Goal: Information Seeking & Learning: Understand process/instructions

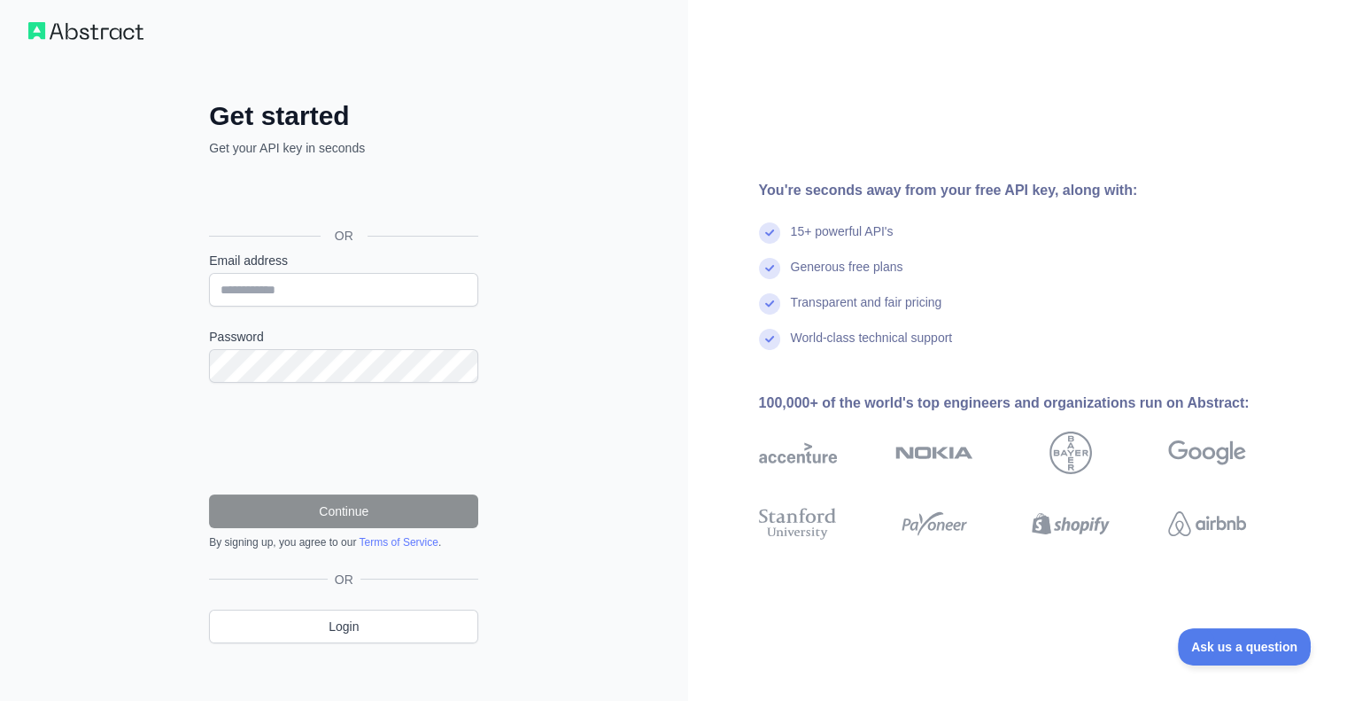
scroll to position [24, 0]
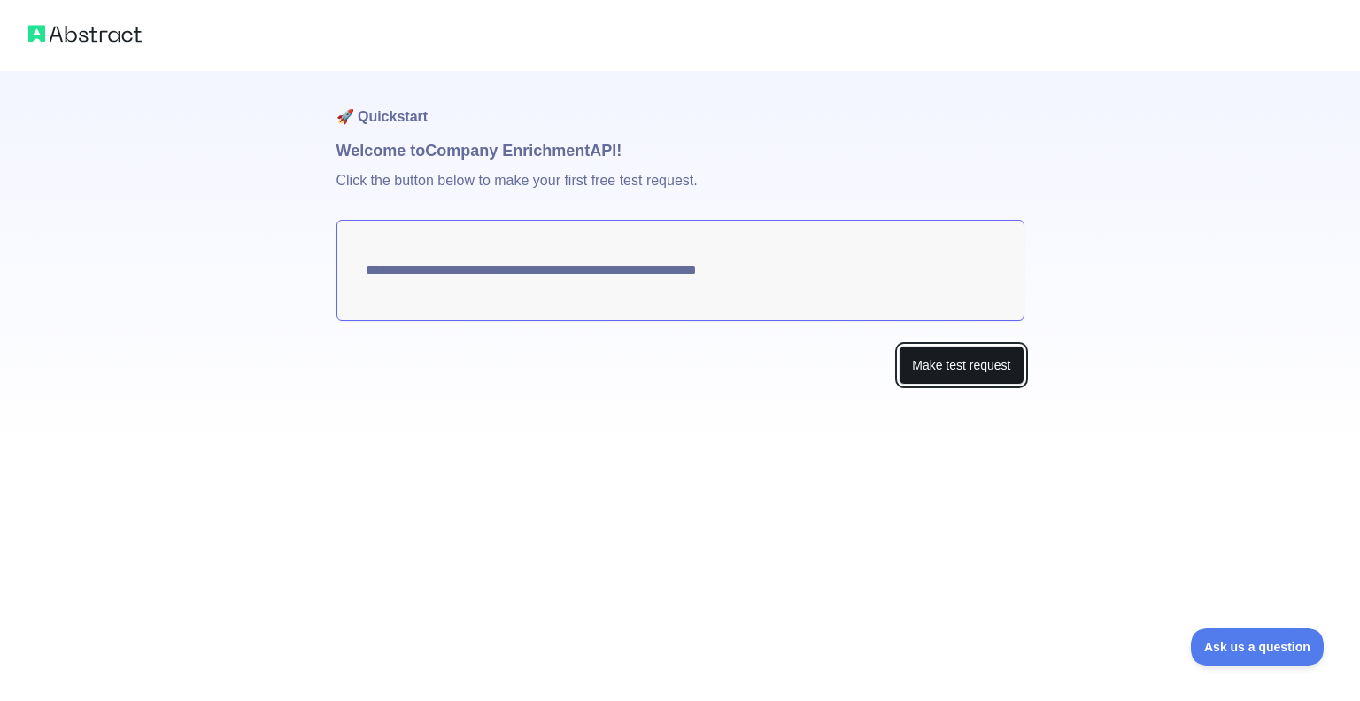
click at [949, 378] on button "Make test request" at bounding box center [961, 365] width 125 height 40
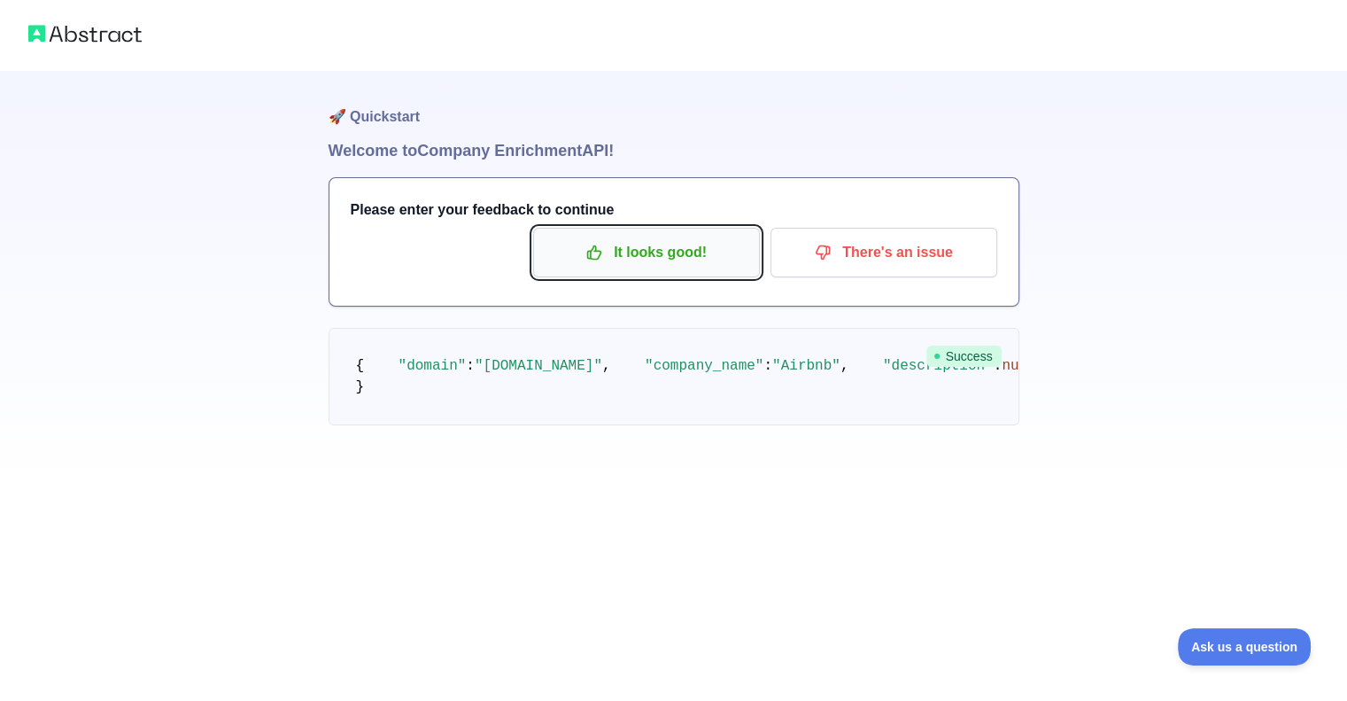
click at [687, 260] on p "It looks good!" at bounding box center [646, 252] width 200 height 30
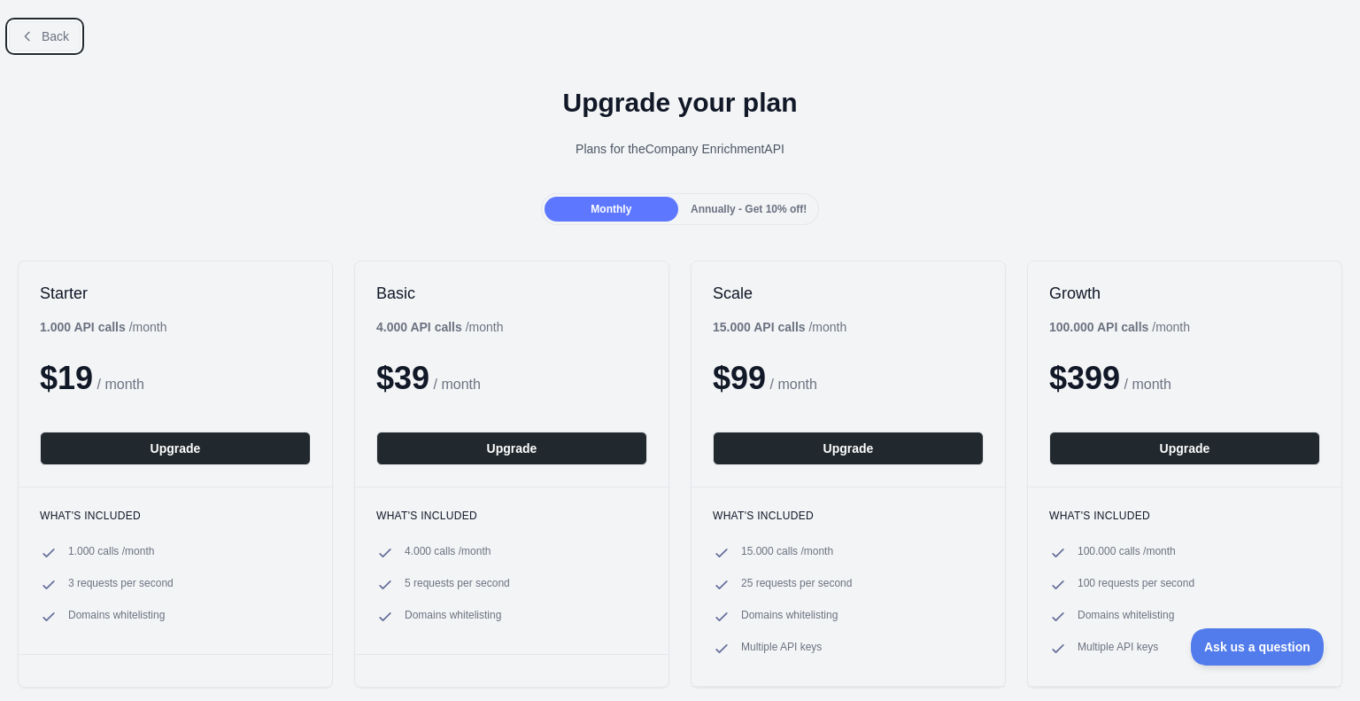
click at [25, 27] on button "Back" at bounding box center [45, 36] width 72 height 30
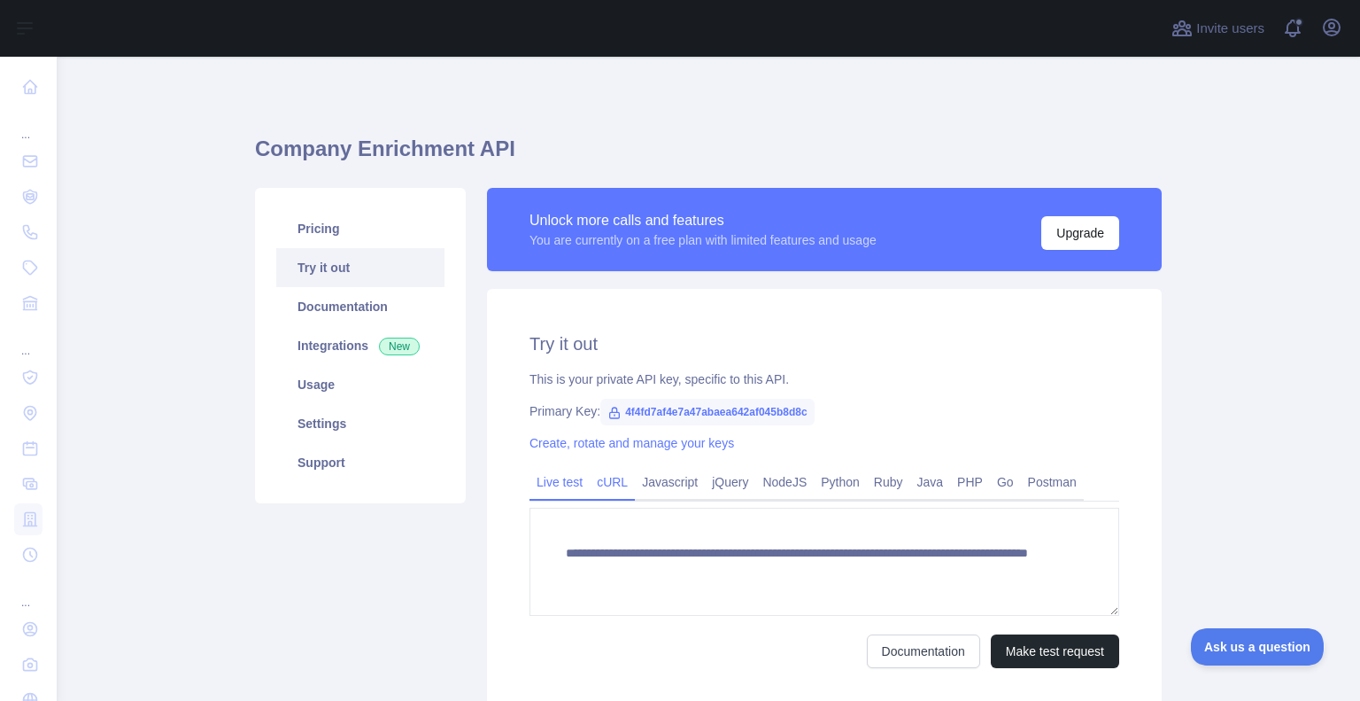
drag, startPoint x: 593, startPoint y: 477, endPoint x: 623, endPoint y: 477, distance: 30.1
click at [593, 477] on link "cURL" at bounding box center [612, 482] width 45 height 28
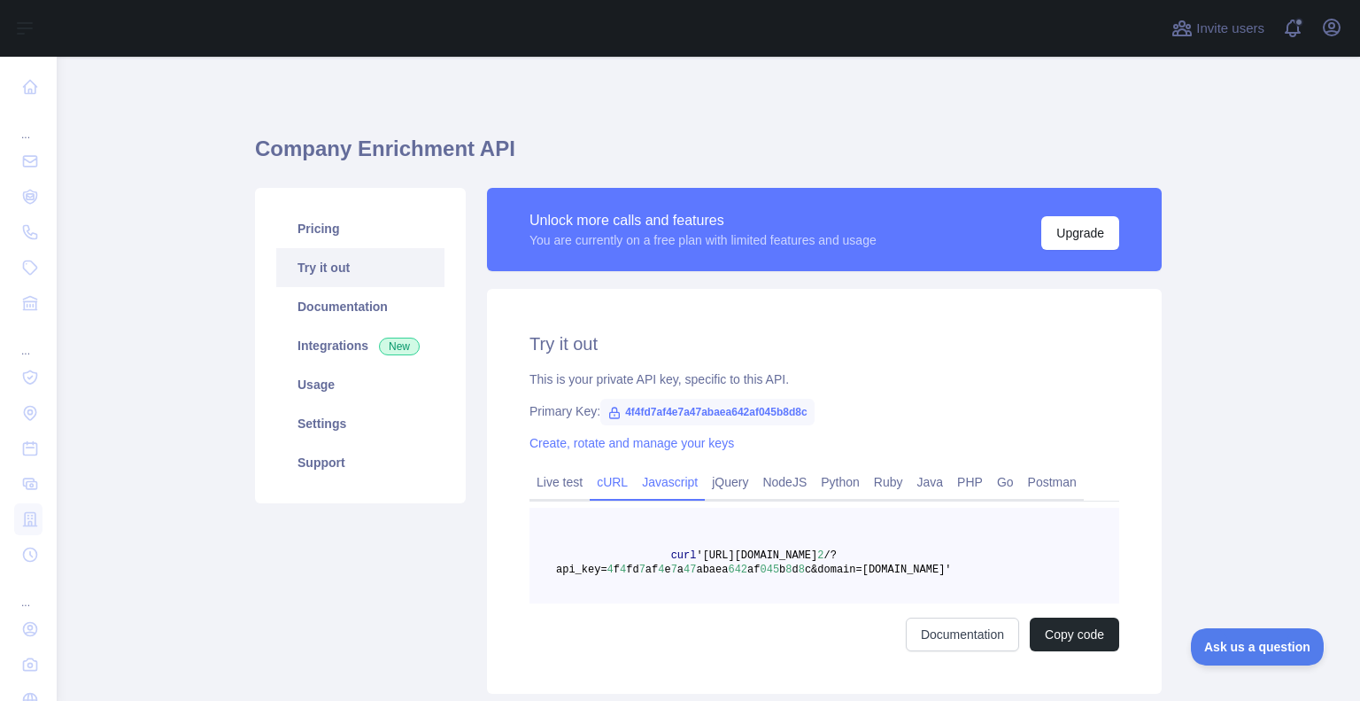
click at [640, 481] on link "Javascript" at bounding box center [670, 482] width 70 height 28
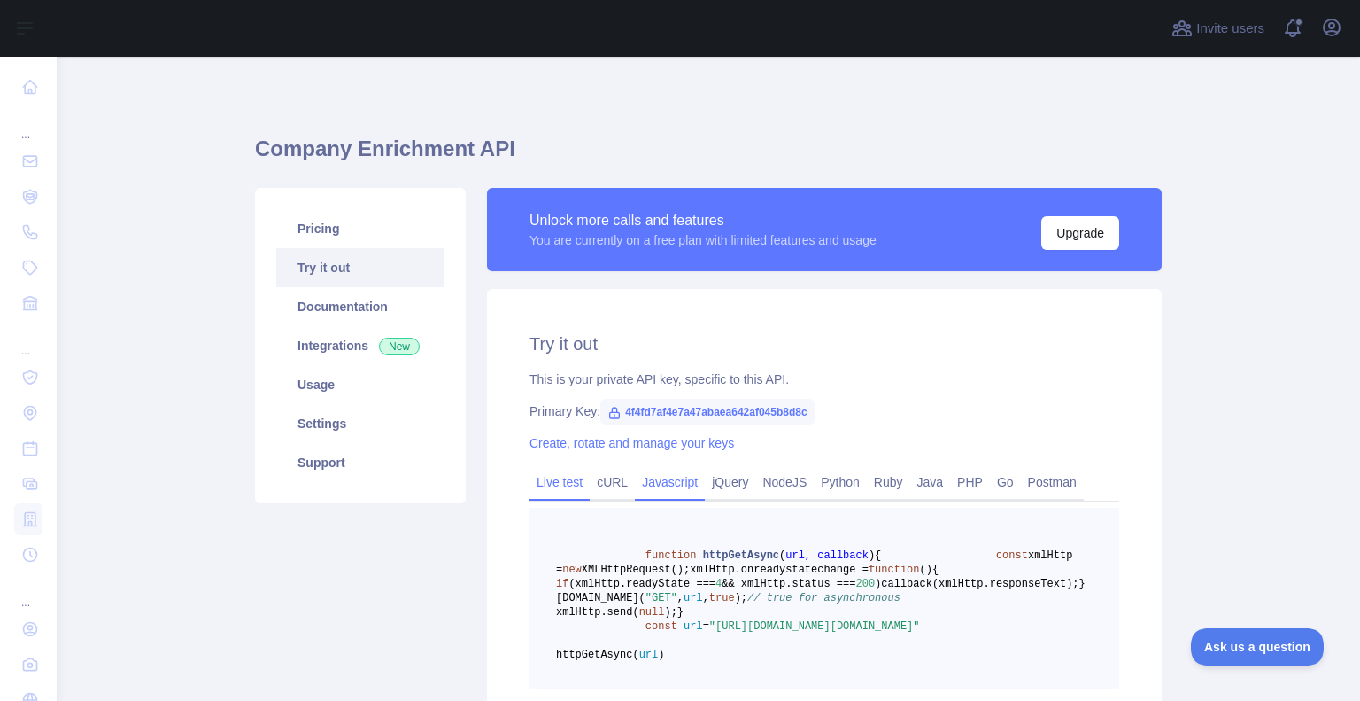
click at [554, 475] on link "Live test" at bounding box center [560, 482] width 60 height 28
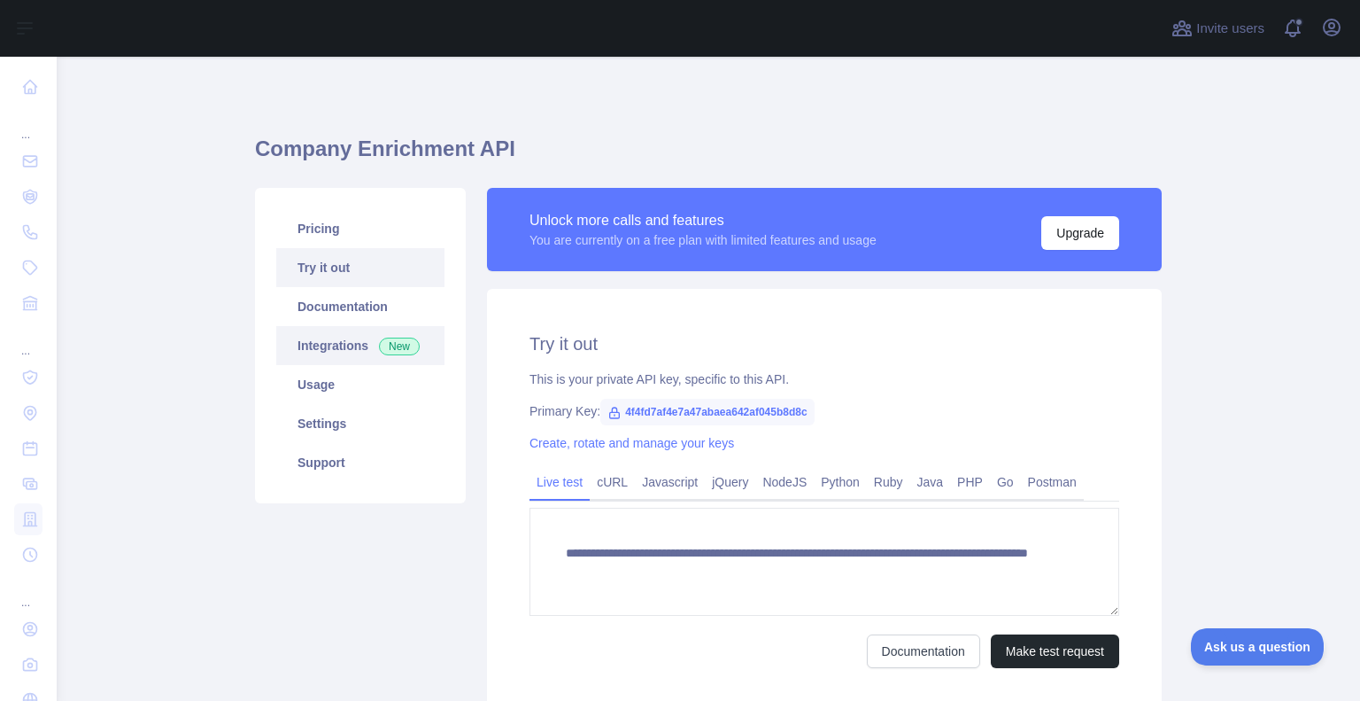
click at [353, 356] on link "Integrations New" at bounding box center [360, 345] width 168 height 39
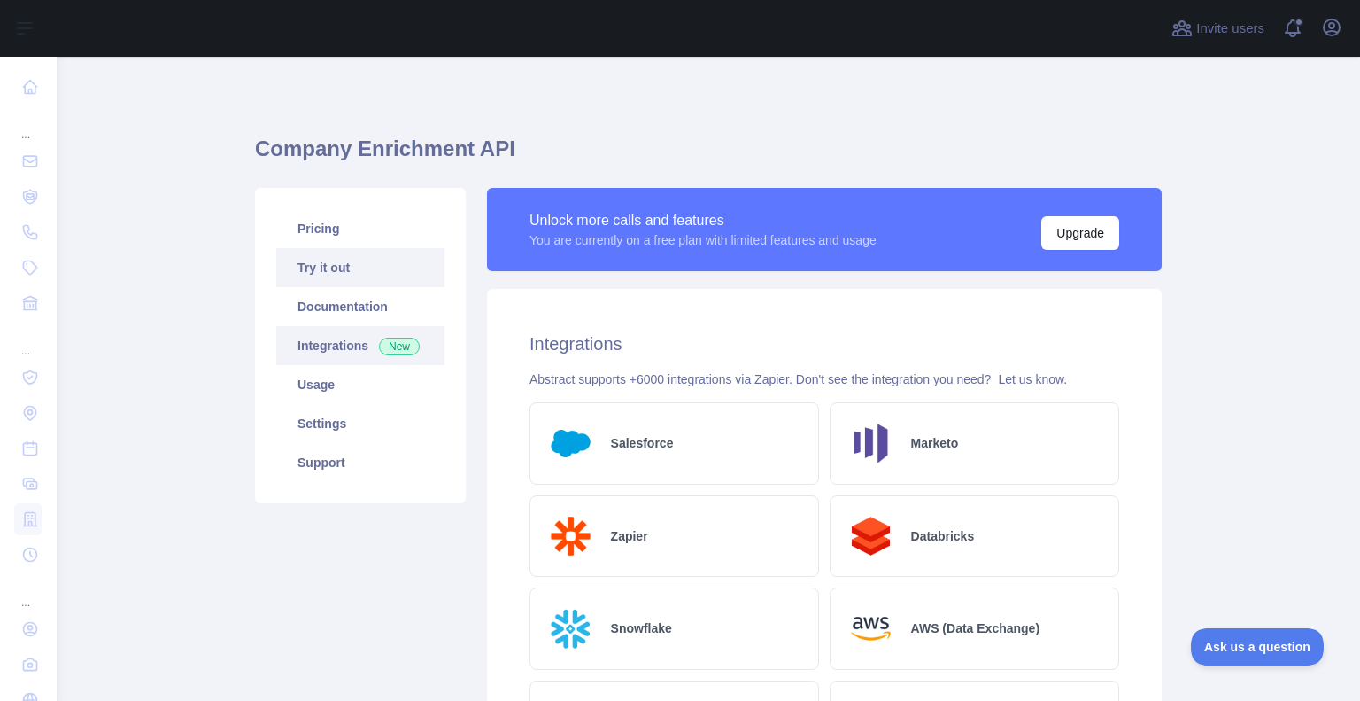
click at [360, 272] on link "Try it out" at bounding box center [360, 267] width 168 height 39
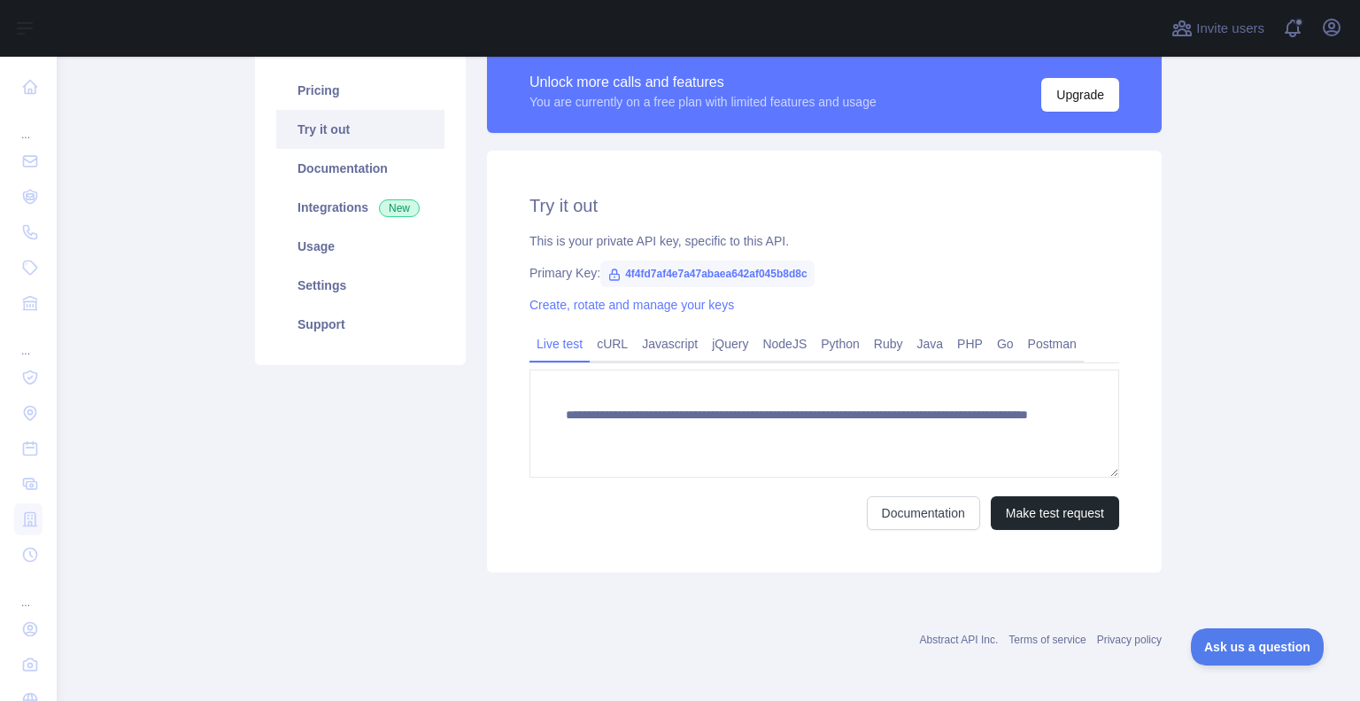
scroll to position [139, 0]
click at [991, 506] on button "Make test request" at bounding box center [1055, 512] width 128 height 34
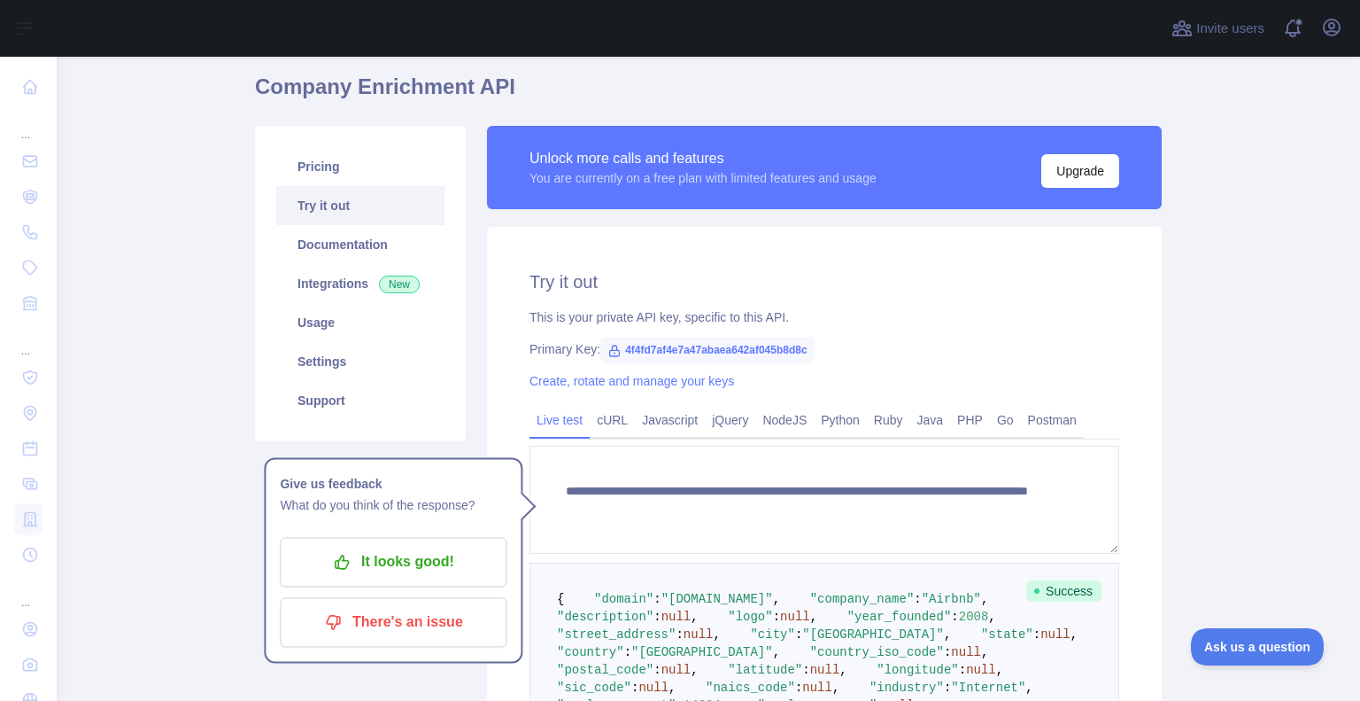
scroll to position [89, 0]
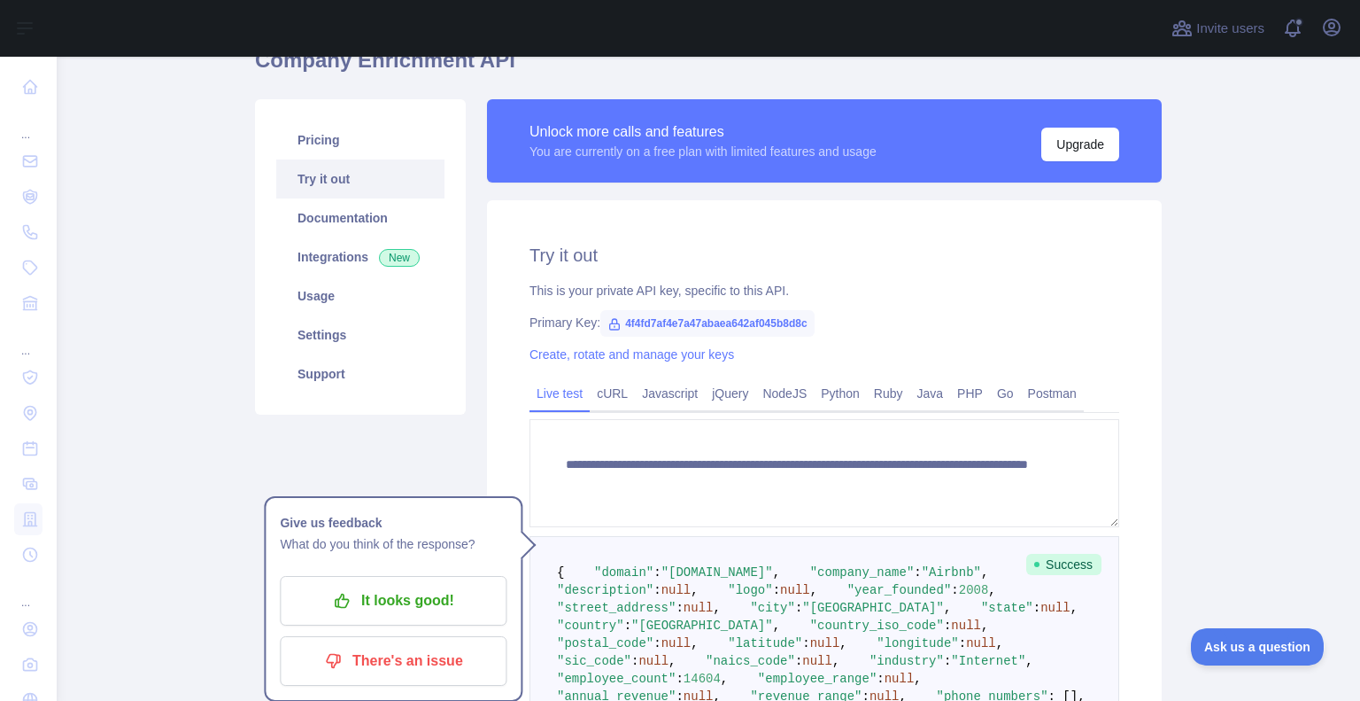
click at [765, 314] on span "4f4fd7af4e7a47abaea642af045b8d8c" at bounding box center [706, 323] width 213 height 27
click at [776, 321] on span "4f4fd7af4e7a47abaea642af045b8d8c" at bounding box center [706, 323] width 213 height 27
click at [616, 320] on span "4f4fd7af4e7a47abaea642af045b8d8c" at bounding box center [706, 323] width 213 height 27
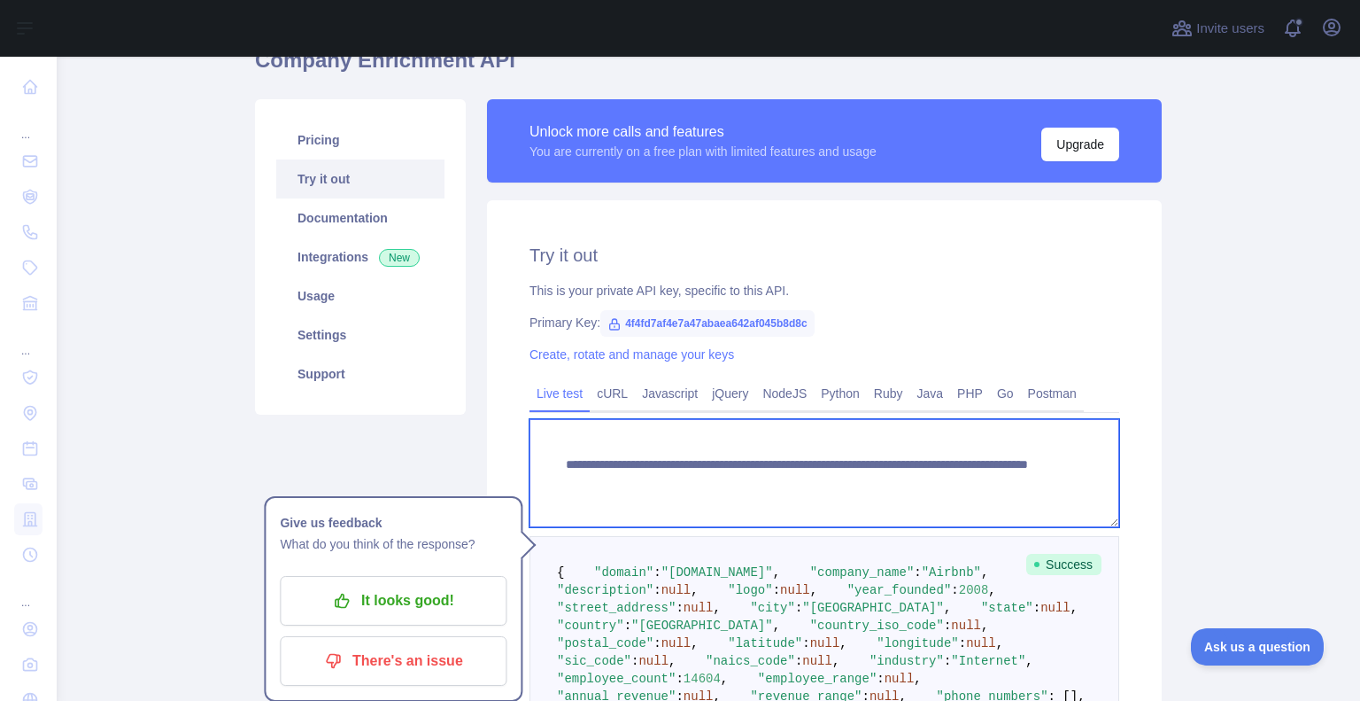
click at [1072, 463] on textarea "**********" at bounding box center [825, 473] width 590 height 108
click at [1003, 491] on textarea "**********" at bounding box center [825, 473] width 590 height 108
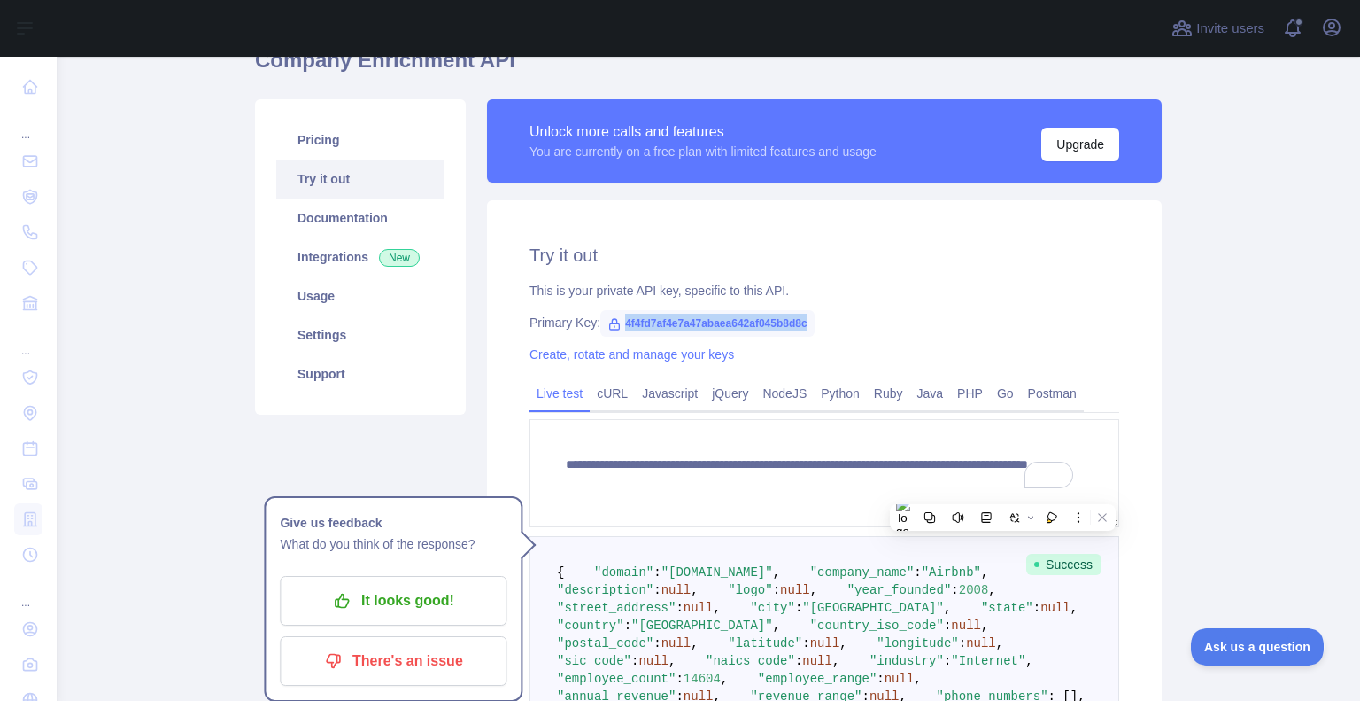
drag, startPoint x: 808, startPoint y: 318, endPoint x: 616, endPoint y: 318, distance: 191.3
click at [616, 318] on div "Primary Key: 4f4fd7af4e7a47abaea642af045b8d8c" at bounding box center [825, 323] width 590 height 18
copy span "4f4fd7af4e7a47abaea642af045b8d8c"
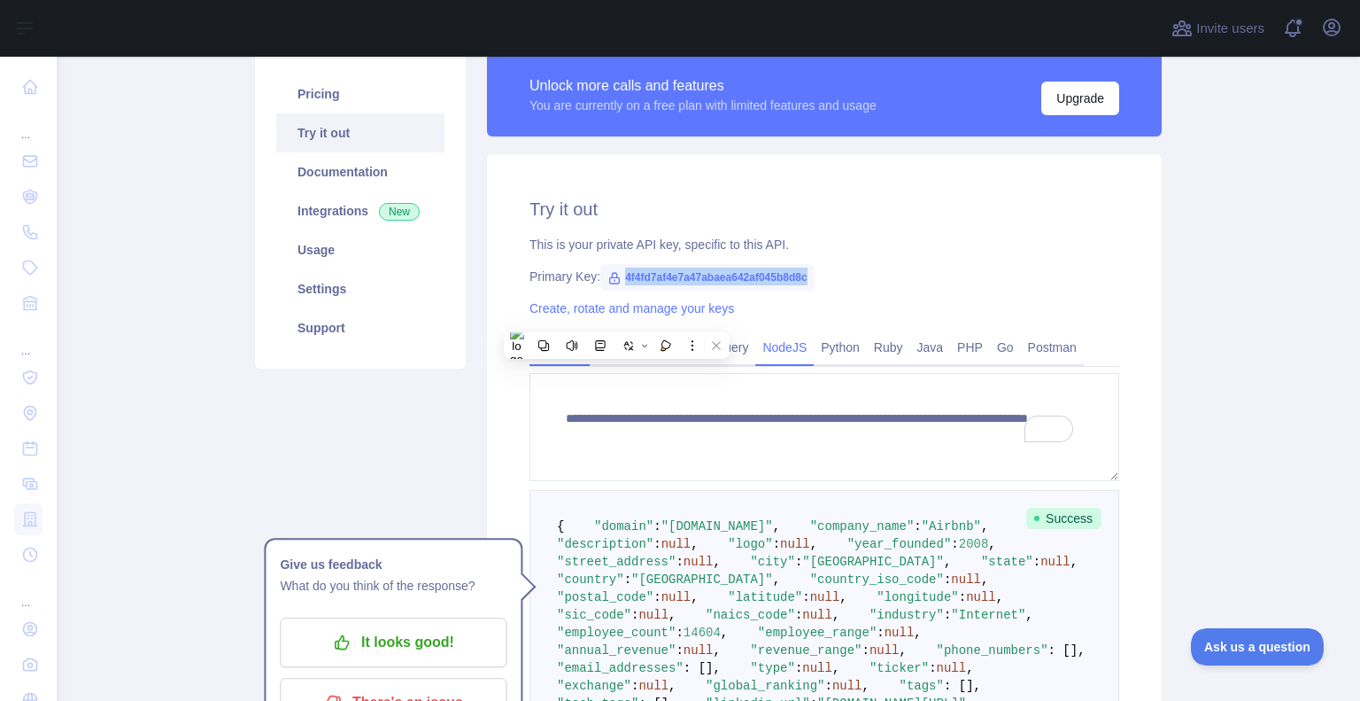
scroll to position [177, 0]
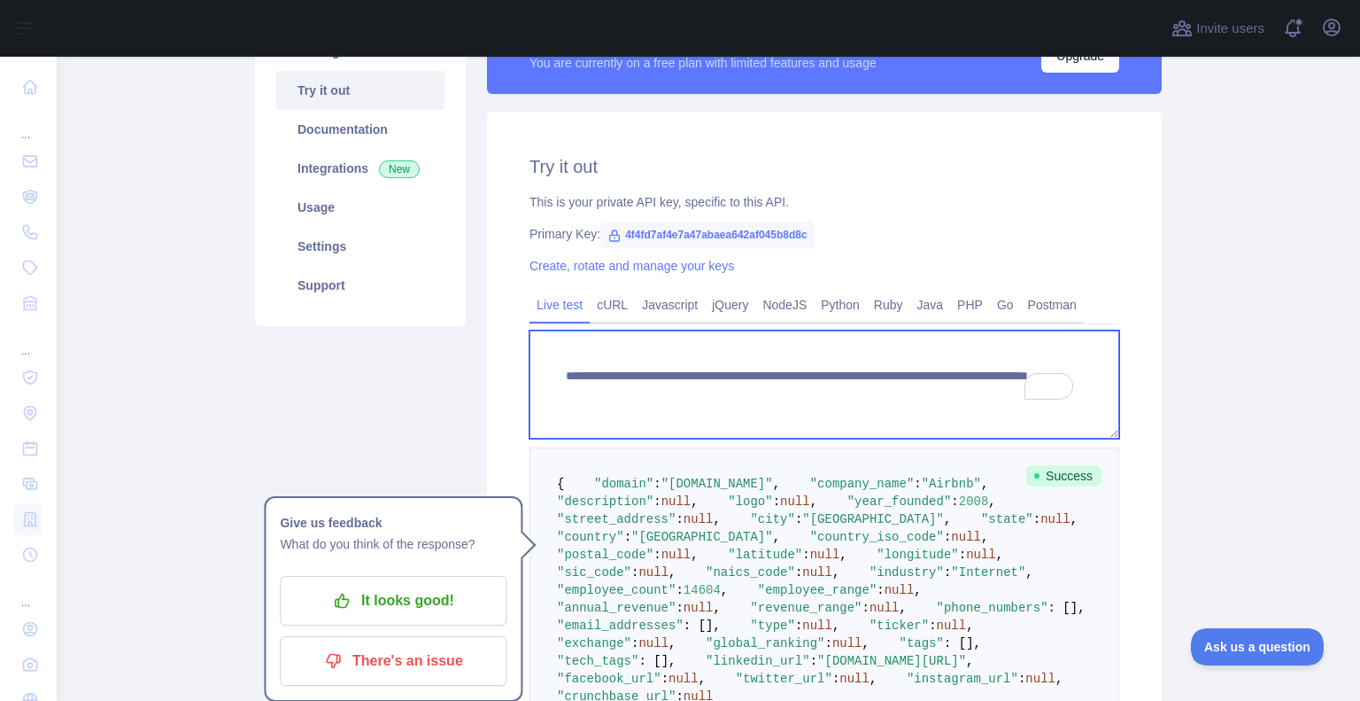
click at [811, 407] on textarea "**********" at bounding box center [825, 384] width 590 height 108
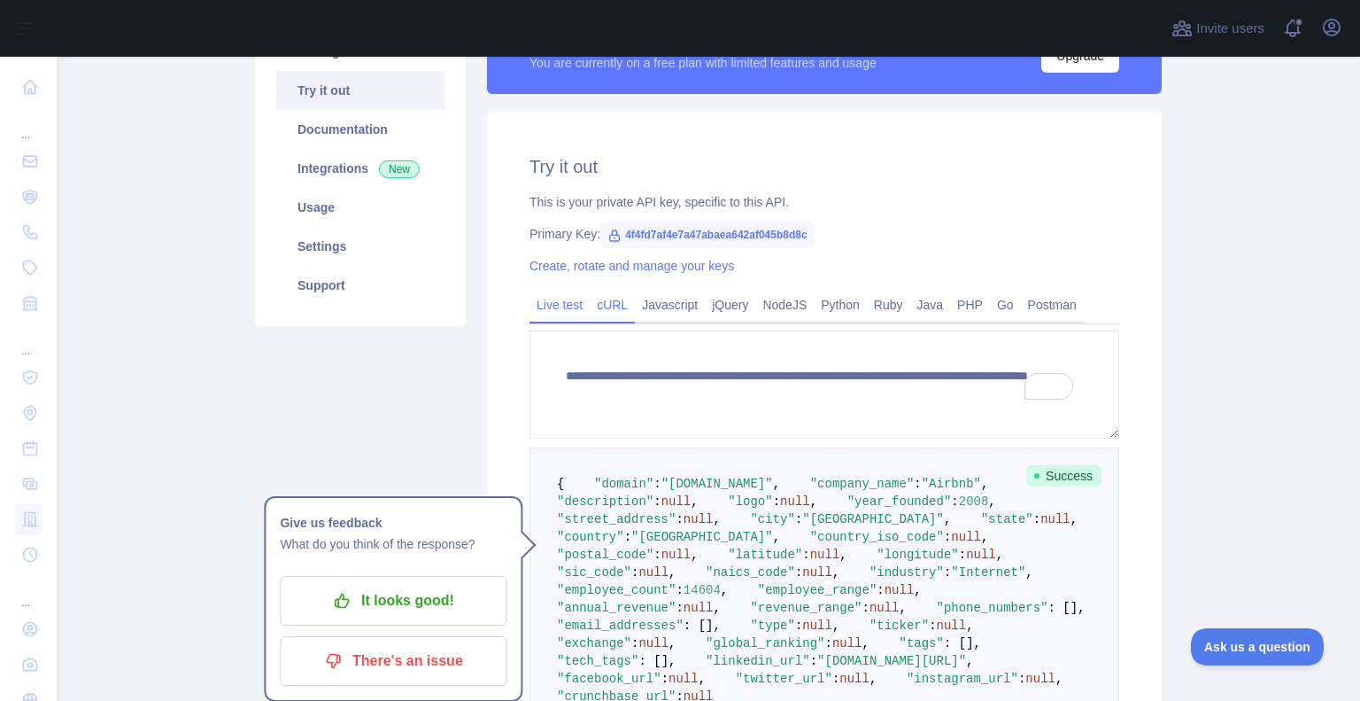
click at [618, 310] on link "cURL" at bounding box center [612, 304] width 45 height 28
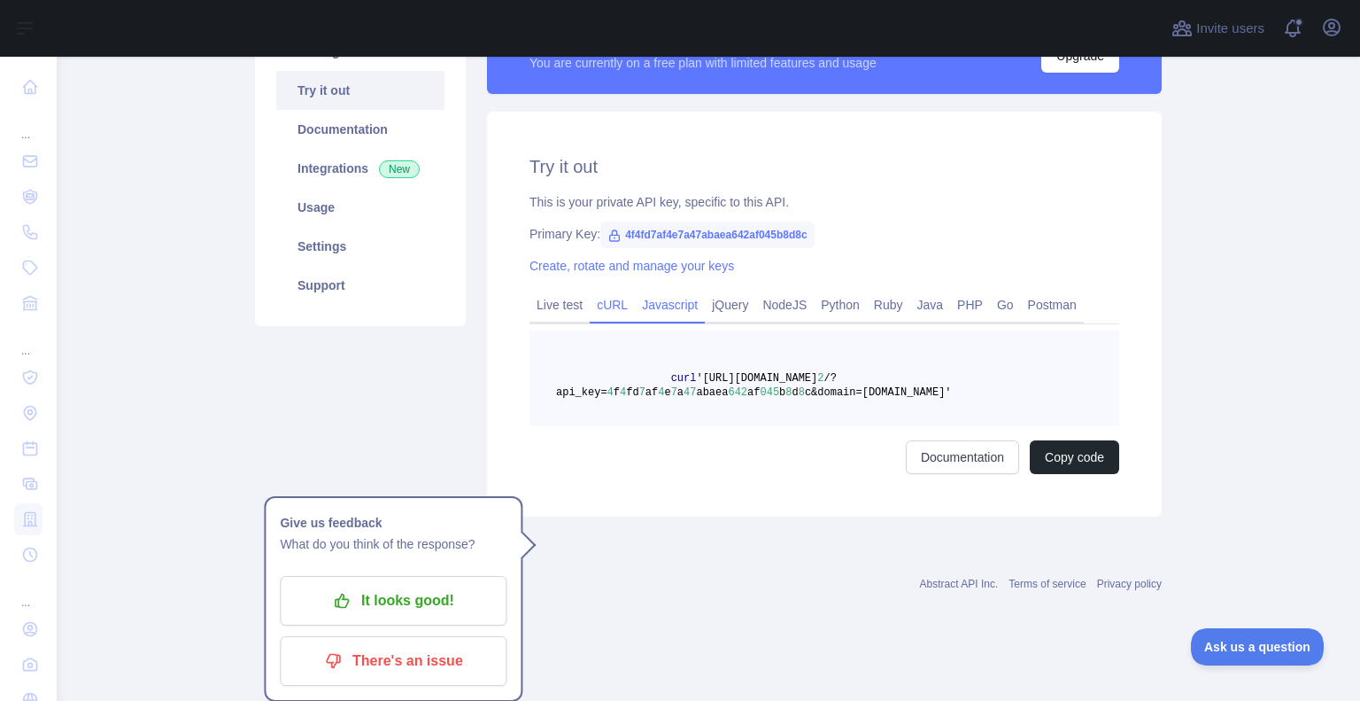
click at [644, 311] on link "Javascript" at bounding box center [670, 304] width 70 height 28
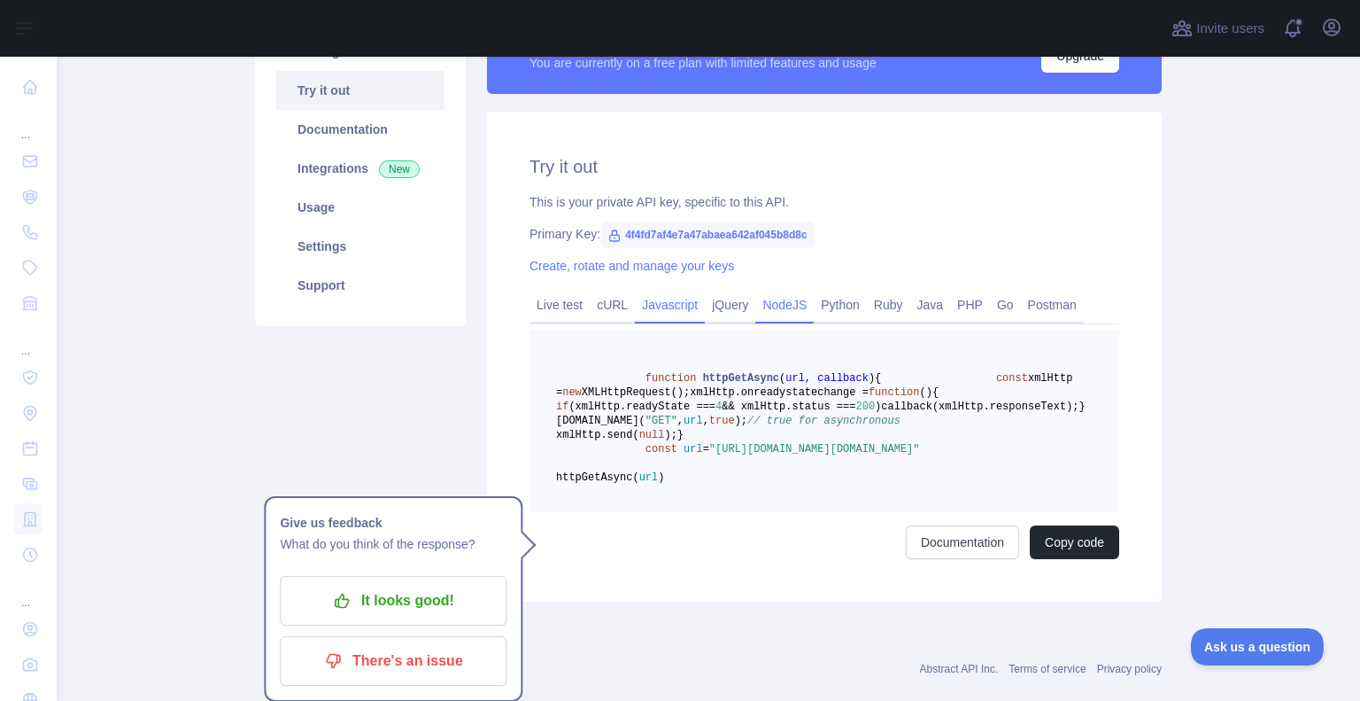
click at [755, 317] on link "NodeJS" at bounding box center [784, 304] width 58 height 28
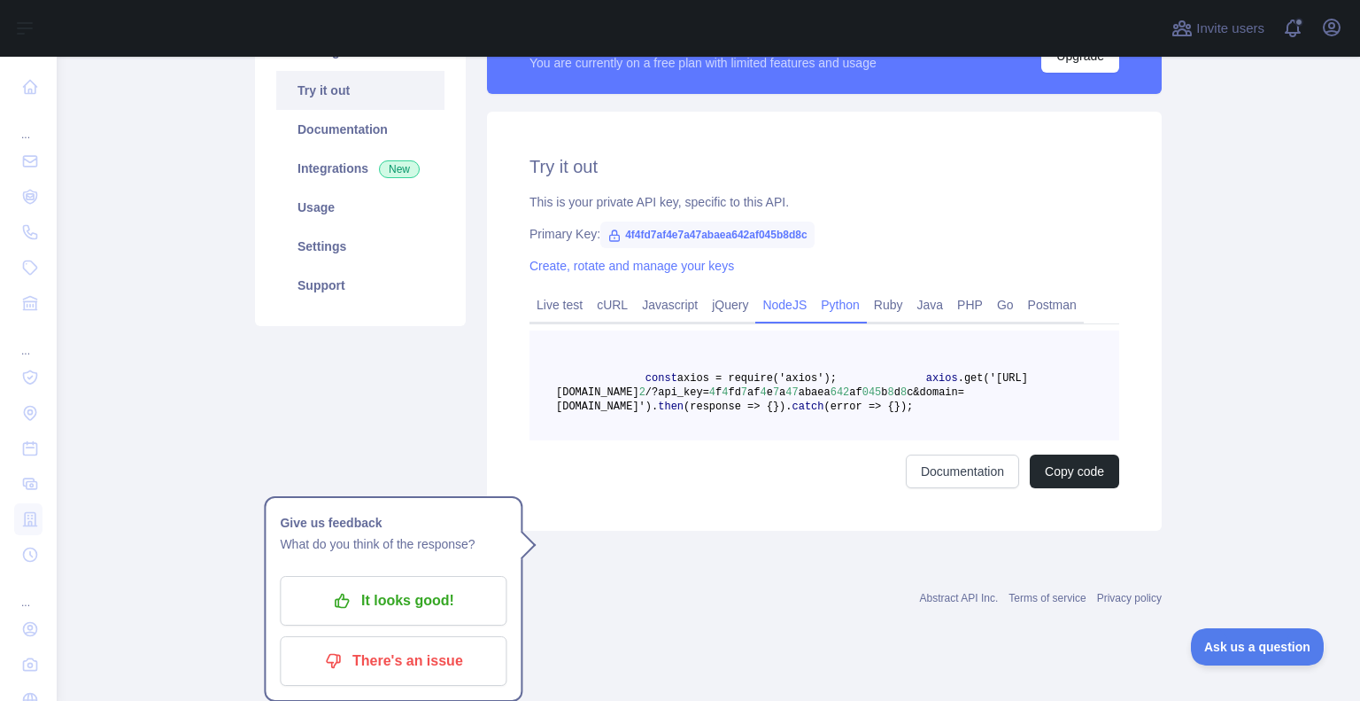
click at [814, 306] on link "Python" at bounding box center [840, 304] width 53 height 28
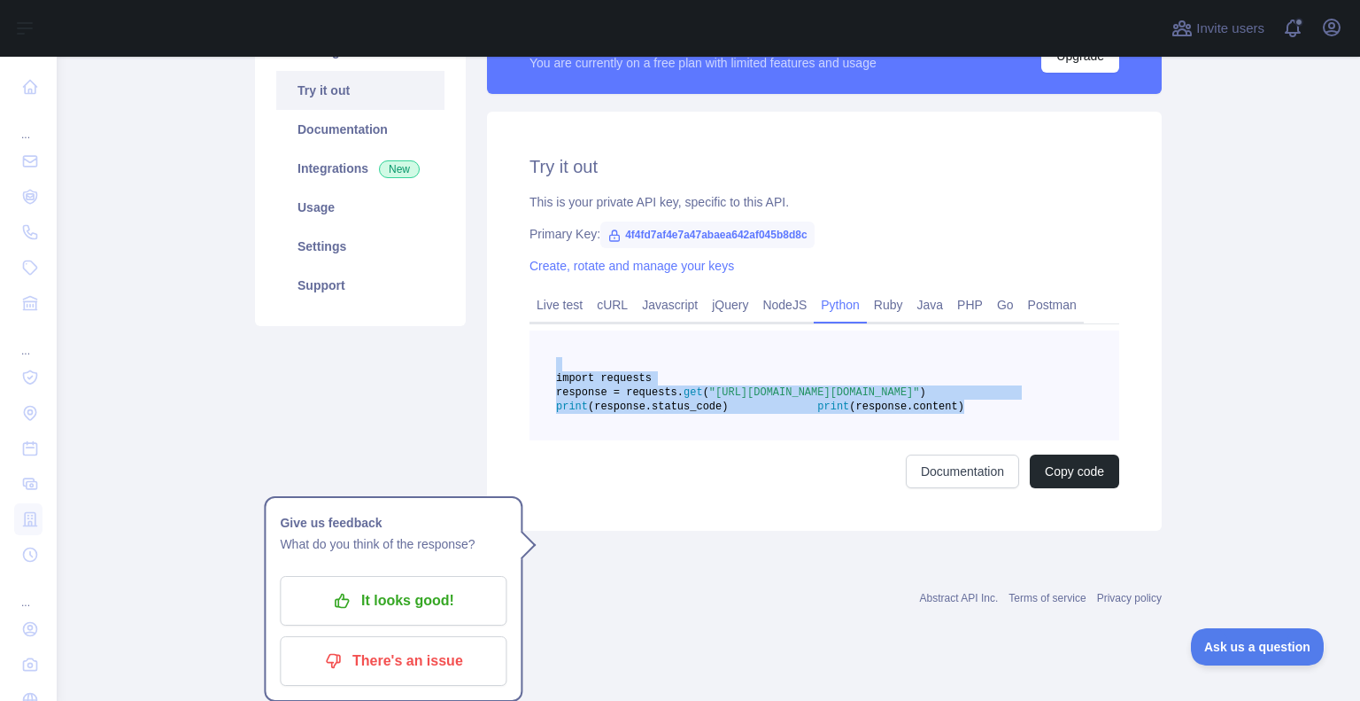
drag, startPoint x: 790, startPoint y: 456, endPoint x: 480, endPoint y: 351, distance: 327.4
click at [487, 351] on div "Try it out This is your private API key, specific to this API. Primary Key: 4f4…" at bounding box center [824, 321] width 675 height 419
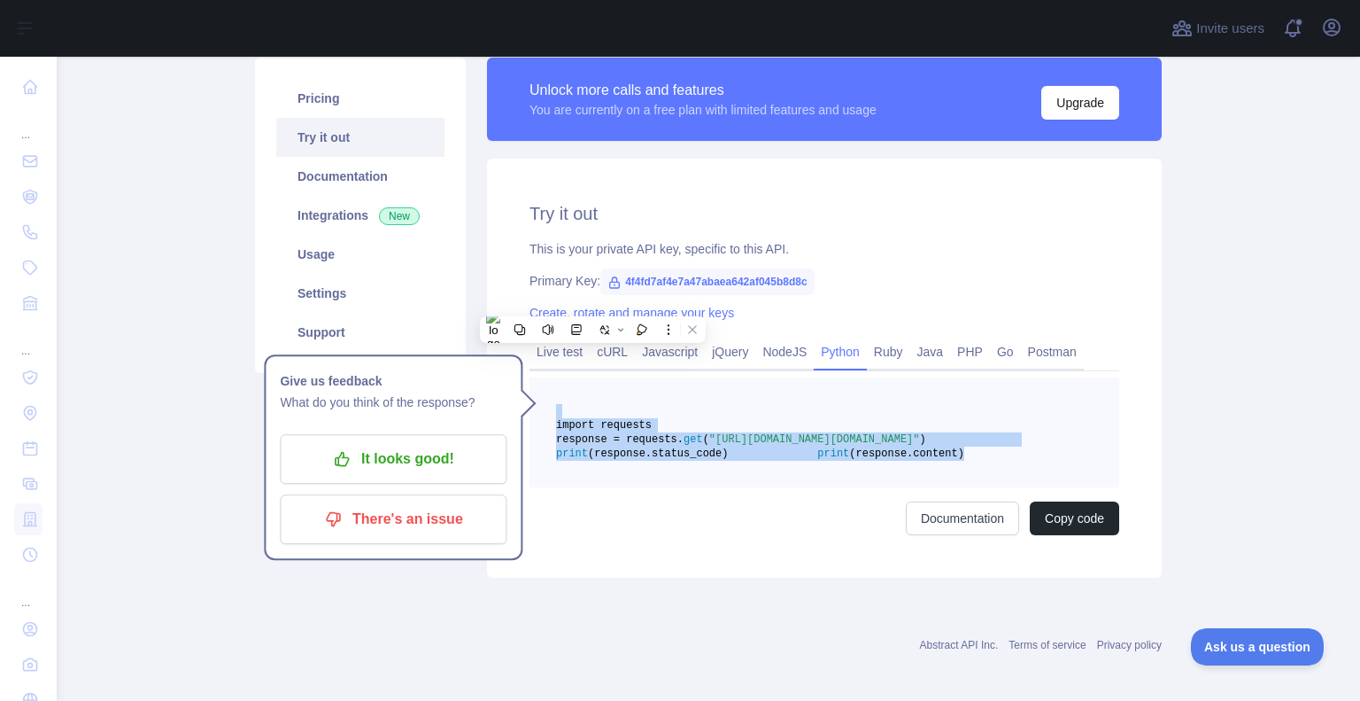
scroll to position [89, 0]
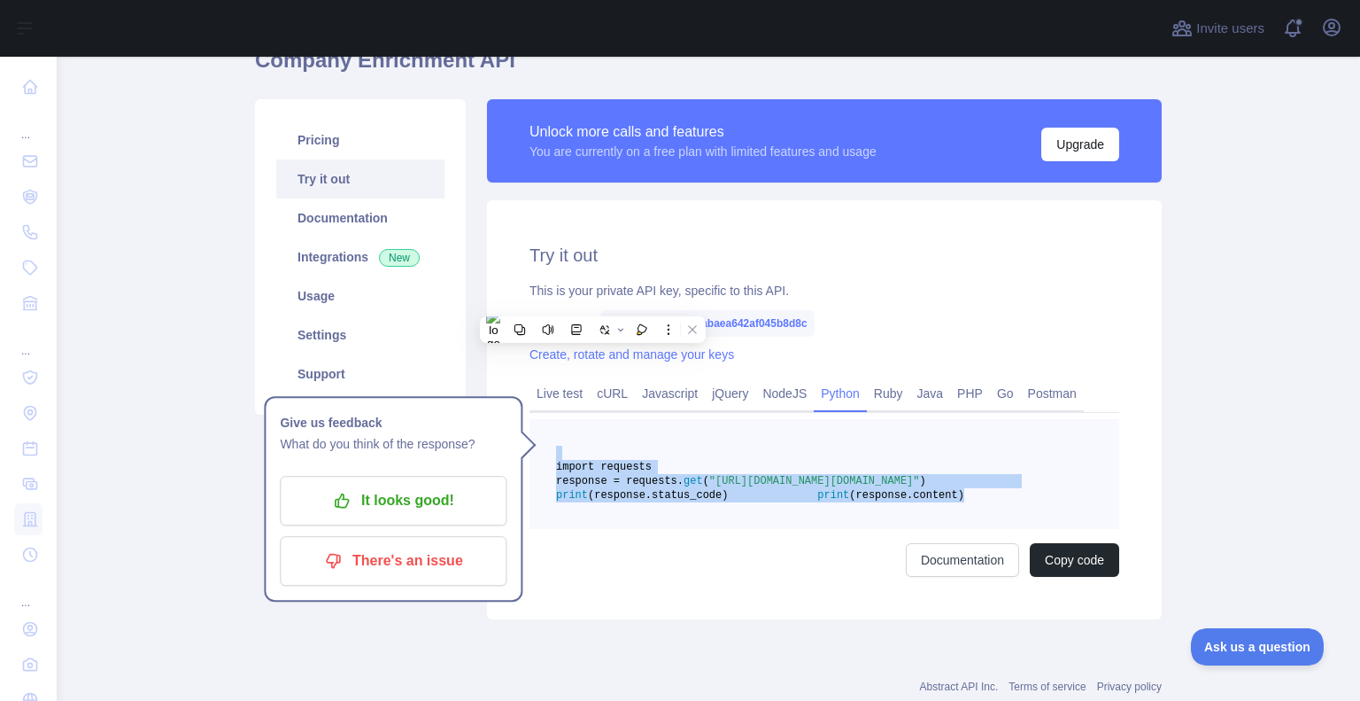
click at [804, 476] on pre "import requests response = requests. get ( "[URL][DOMAIN_NAME][DOMAIN_NAME]" ) …" at bounding box center [825, 474] width 590 height 110
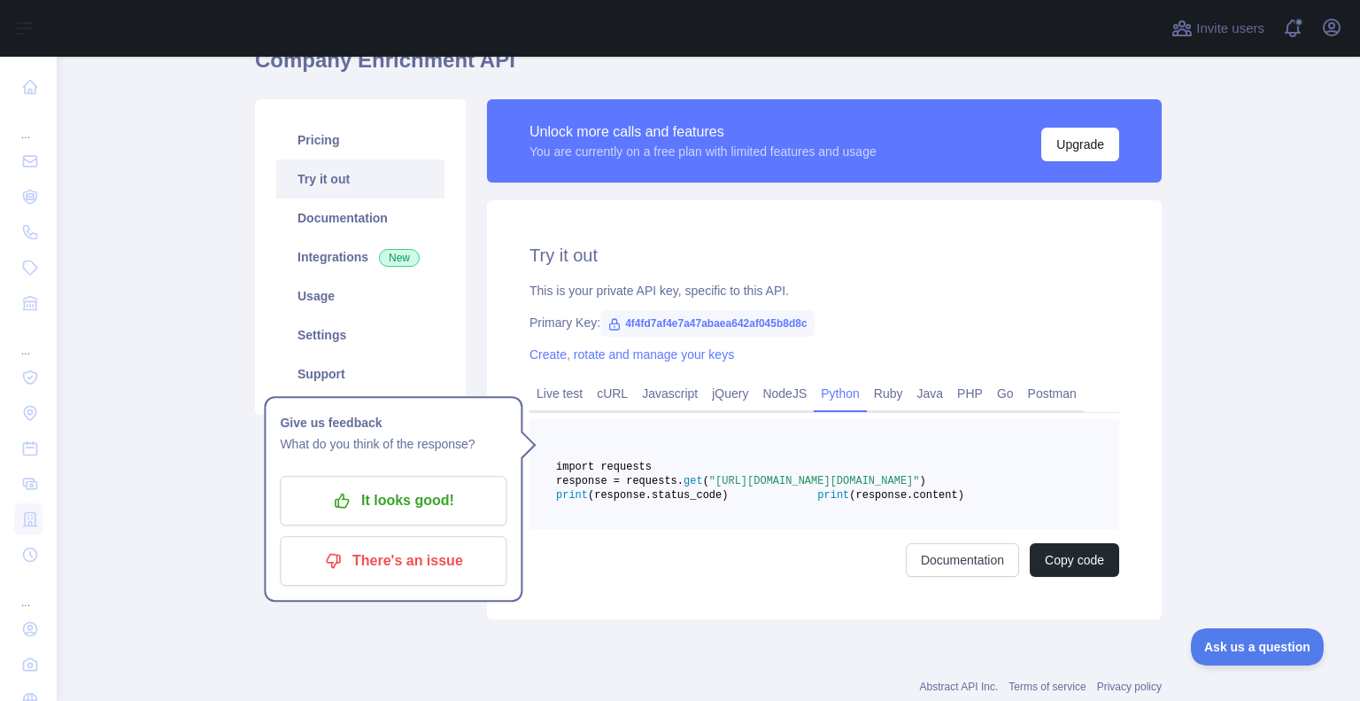
click at [728, 501] on span "(response.status_code)" at bounding box center [658, 495] width 140 height 12
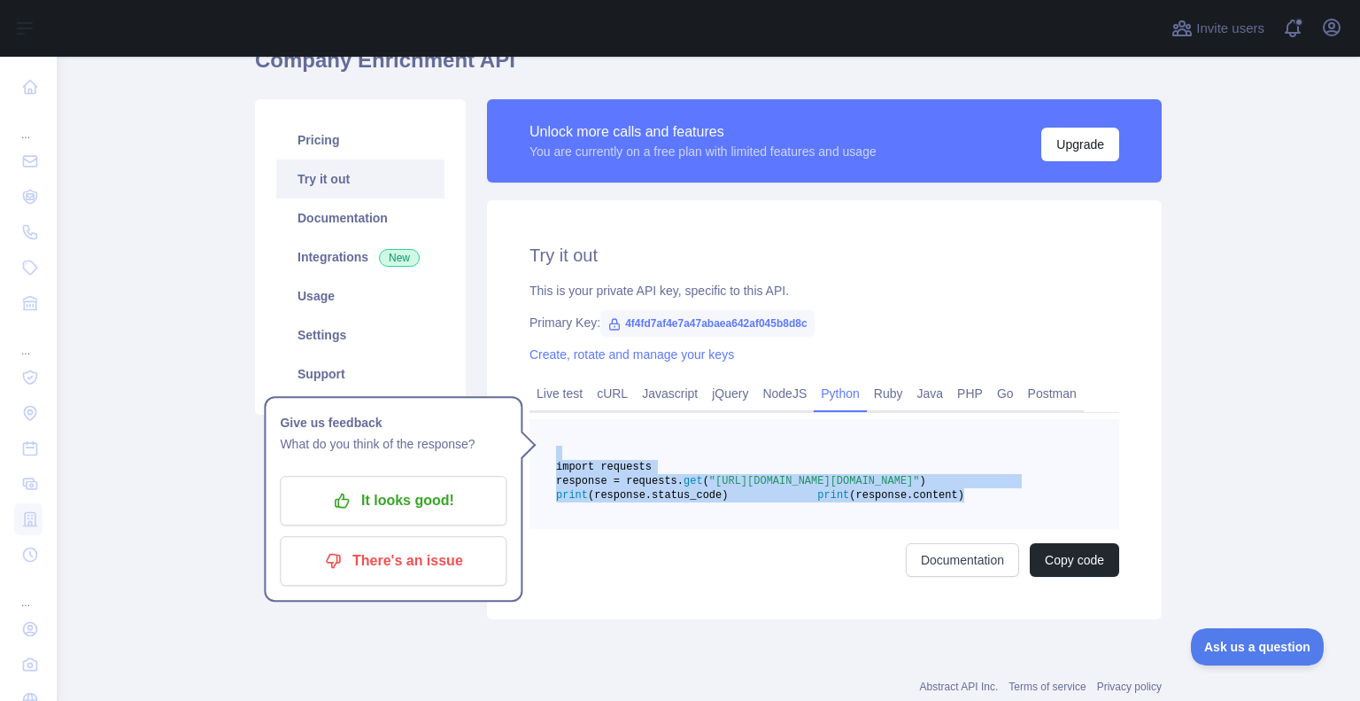
drag, startPoint x: 861, startPoint y: 545, endPoint x: 591, endPoint y: 439, distance: 289.9
click at [591, 439] on pre "import requests response = requests. get ( "[URL][DOMAIN_NAME][DOMAIN_NAME]" ) …" at bounding box center [825, 474] width 590 height 110
copy code "import requests response = requests. get ( "[URL][DOMAIN_NAME][DOMAIN_NAME]" ) …"
click at [920, 487] on span ""[URL][DOMAIN_NAME][DOMAIN_NAME]"" at bounding box center [814, 481] width 211 height 12
click at [560, 386] on link "Live test" at bounding box center [560, 393] width 60 height 28
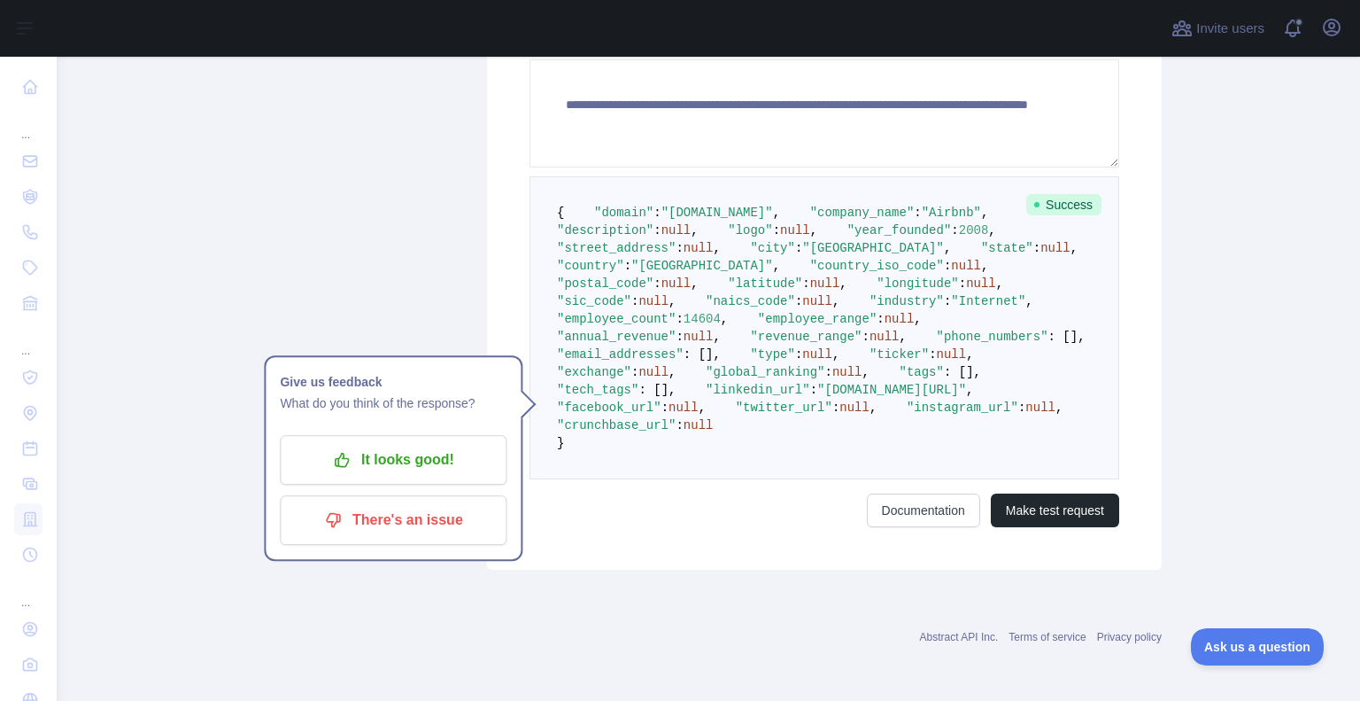
scroll to position [531, 0]
drag, startPoint x: 738, startPoint y: 407, endPoint x: 572, endPoint y: 411, distance: 165.6
click at [572, 411] on pre "{ "domain" : "[DOMAIN_NAME]" , "company_name" : "Airbnb" , "description" : null…" at bounding box center [825, 327] width 590 height 303
